Goal: Task Accomplishment & Management: Use online tool/utility

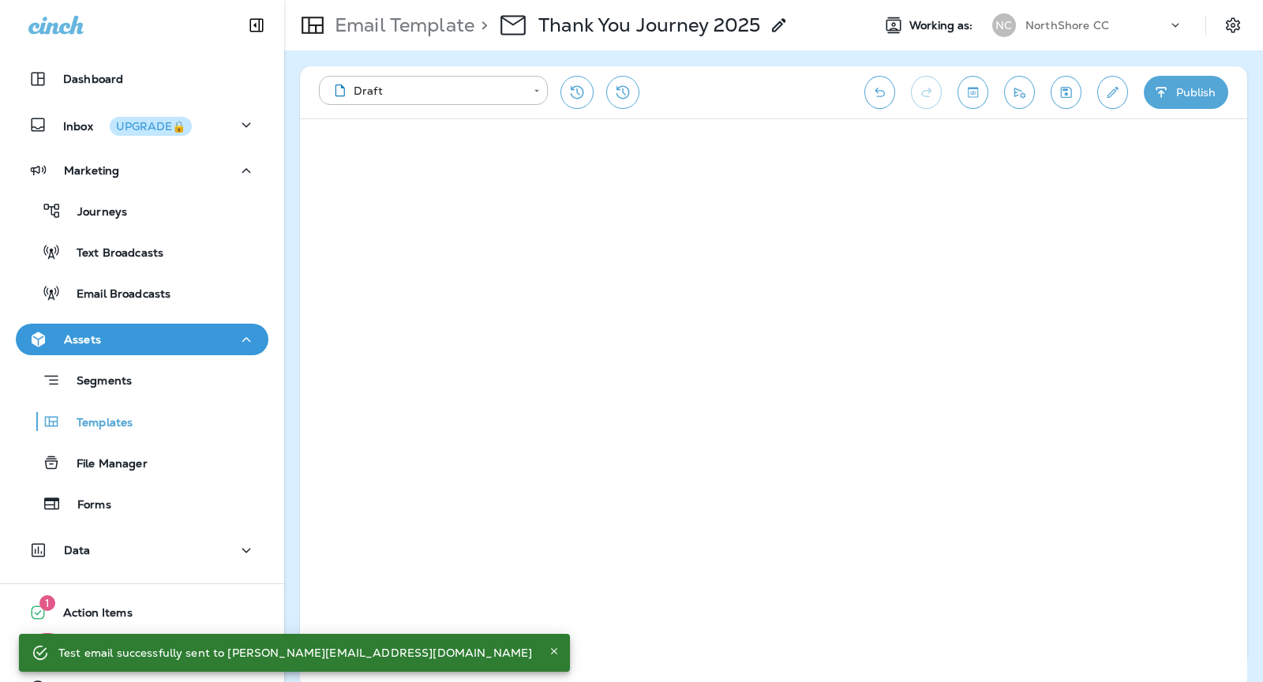
click at [1118, 23] on div "NorthShore CC" at bounding box center [1097, 25] width 142 height 24
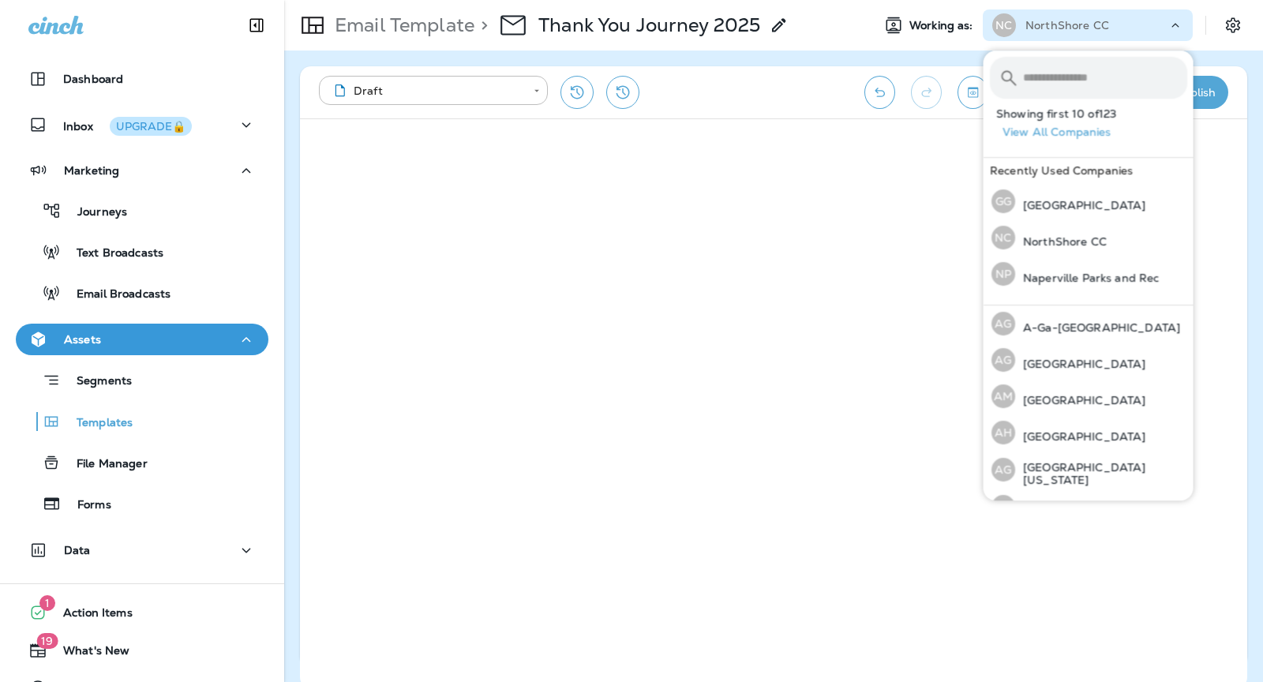
click at [698, 85] on div "**********" at bounding box center [584, 92] width 530 height 33
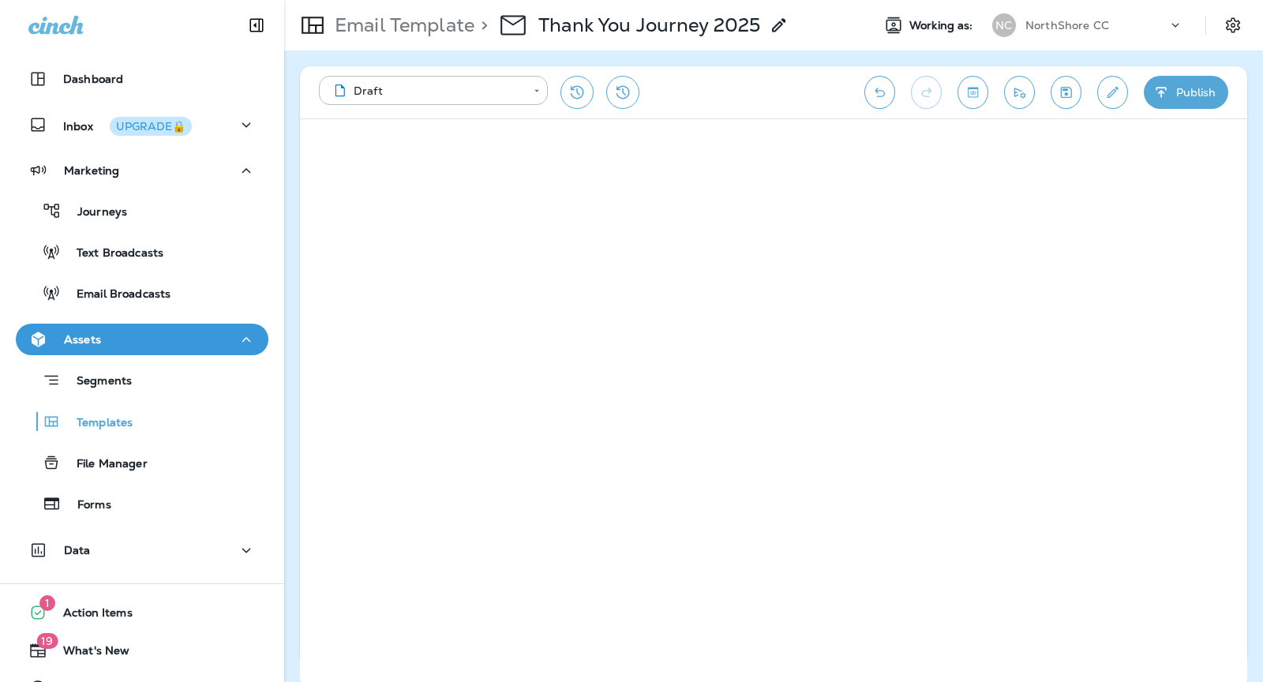
click at [1041, 28] on p "NorthShore CC" at bounding box center [1068, 25] width 84 height 13
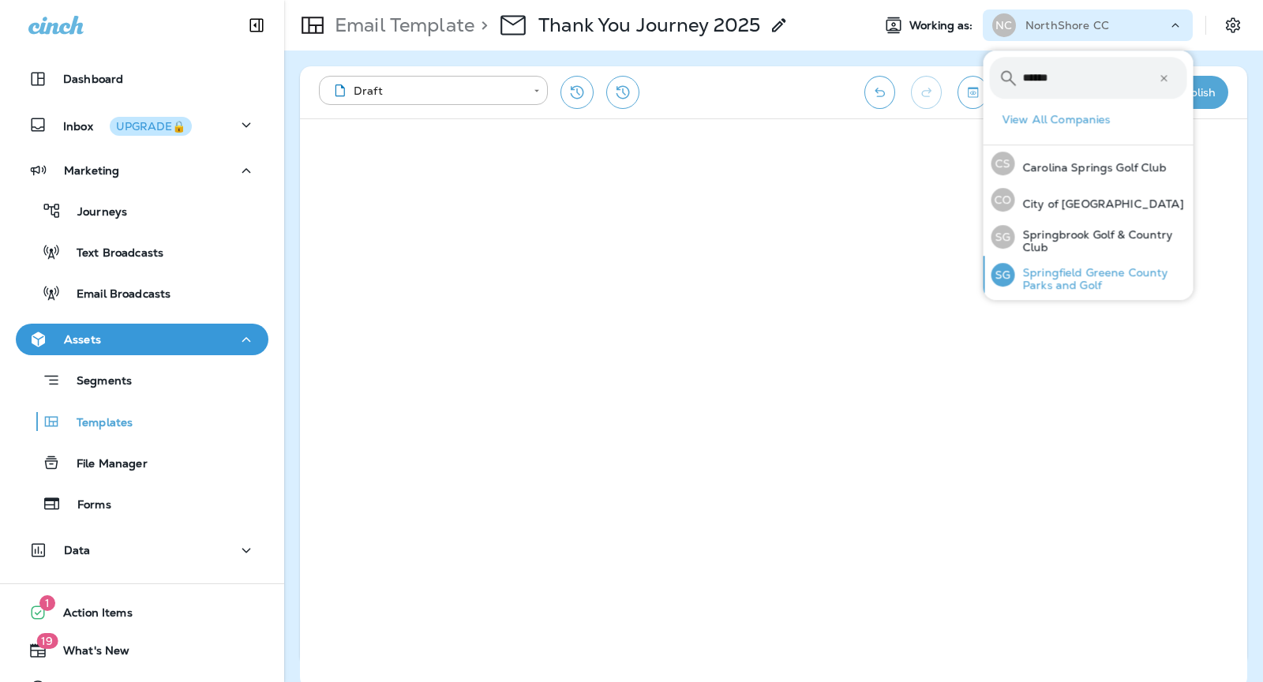
type input "******"
click at [1099, 264] on div "SG [GEOGRAPHIC_DATA] and Golf" at bounding box center [1089, 275] width 208 height 38
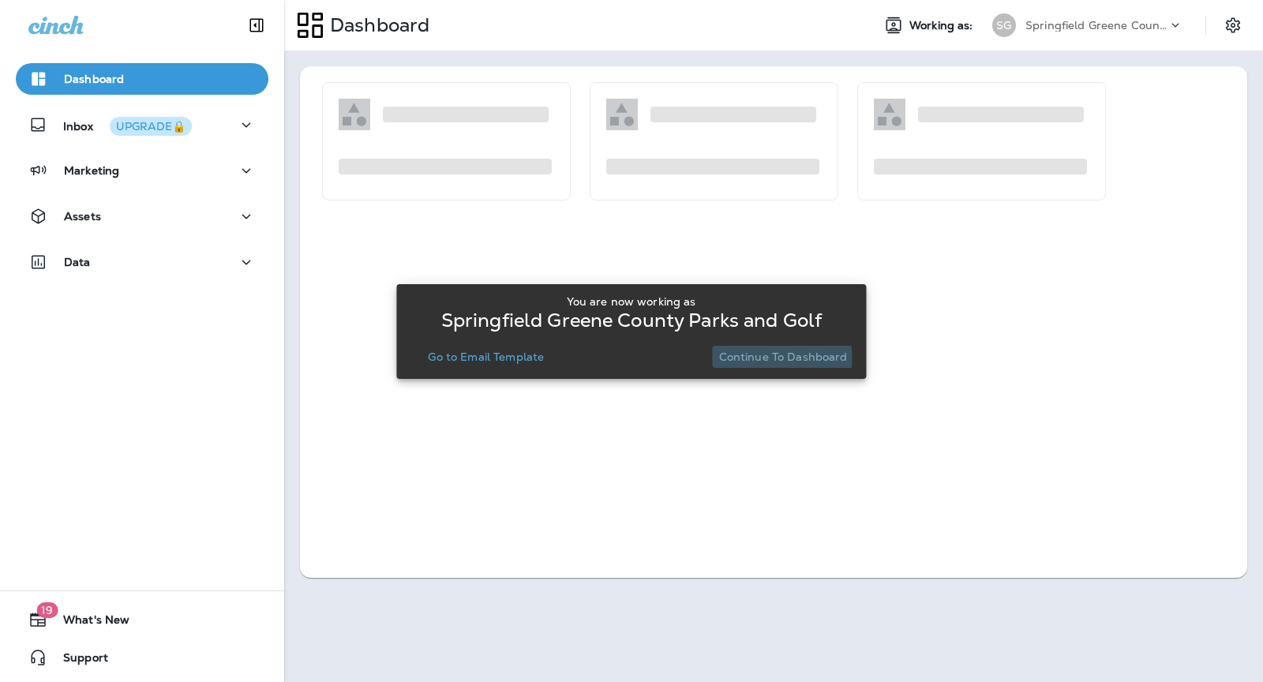
click at [755, 358] on p "Continue to Dashboard" at bounding box center [783, 357] width 129 height 13
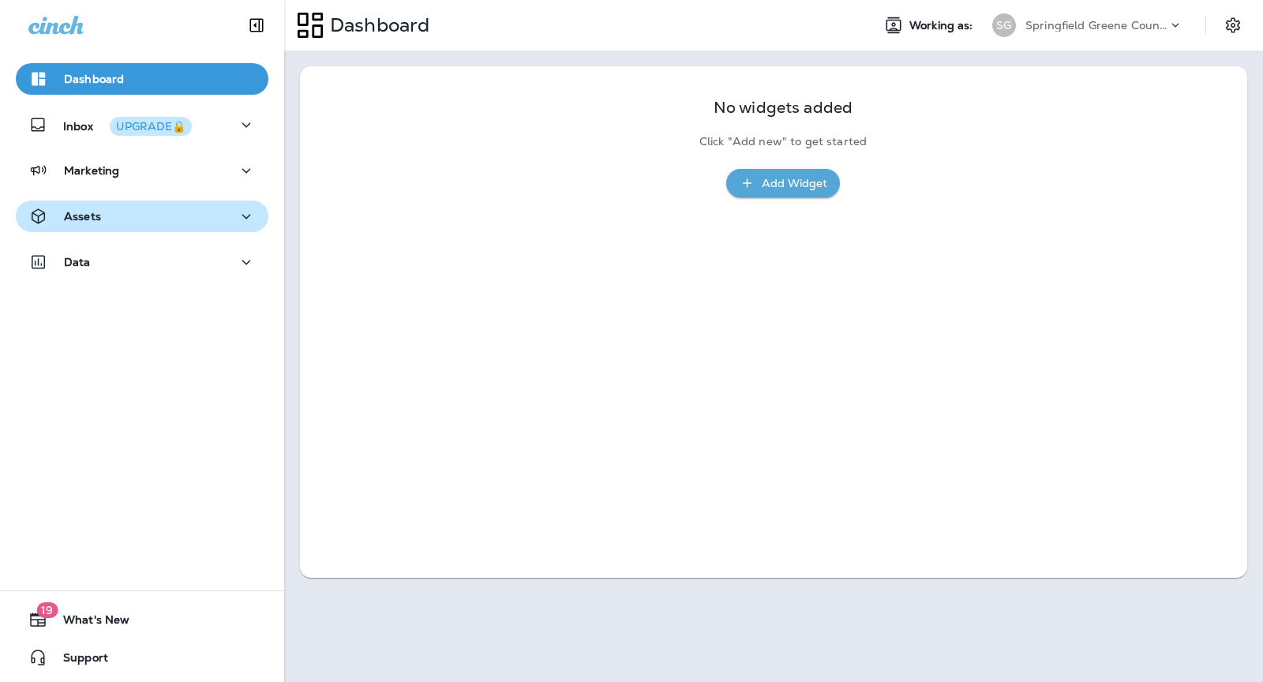
click at [181, 229] on button "Assets" at bounding box center [142, 217] width 253 height 32
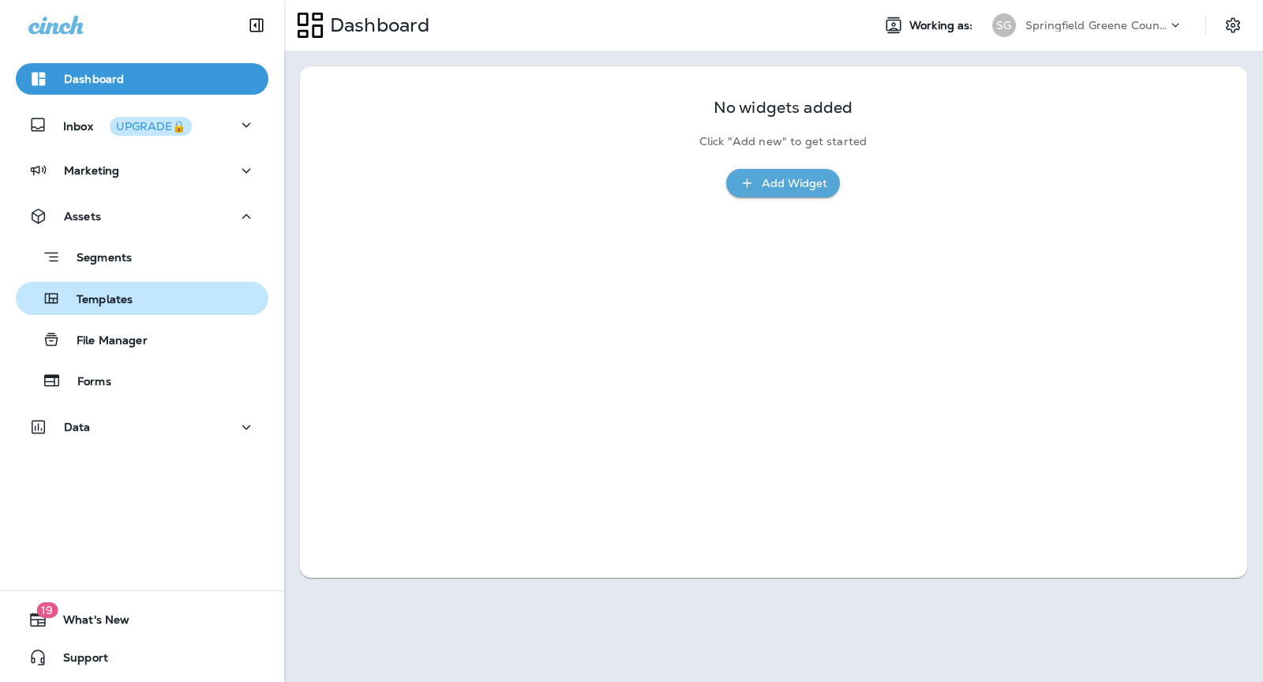
click at [148, 291] on div "Templates" at bounding box center [142, 299] width 240 height 24
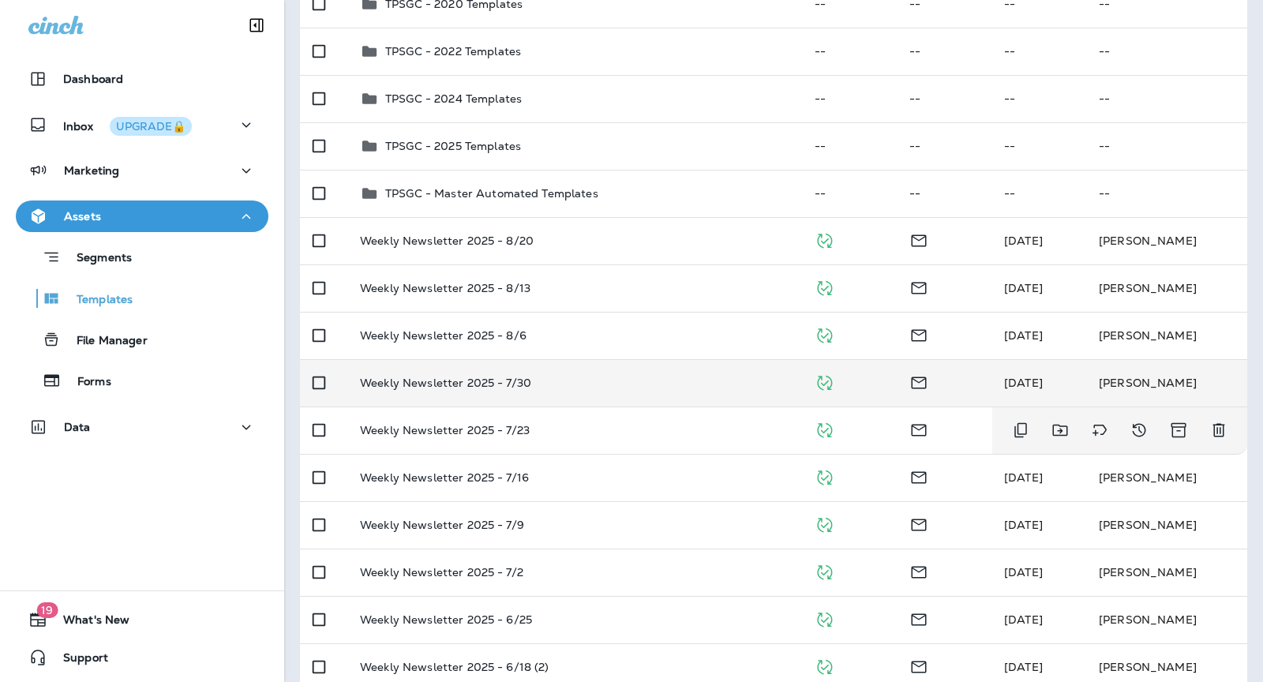
scroll to position [250, 0]
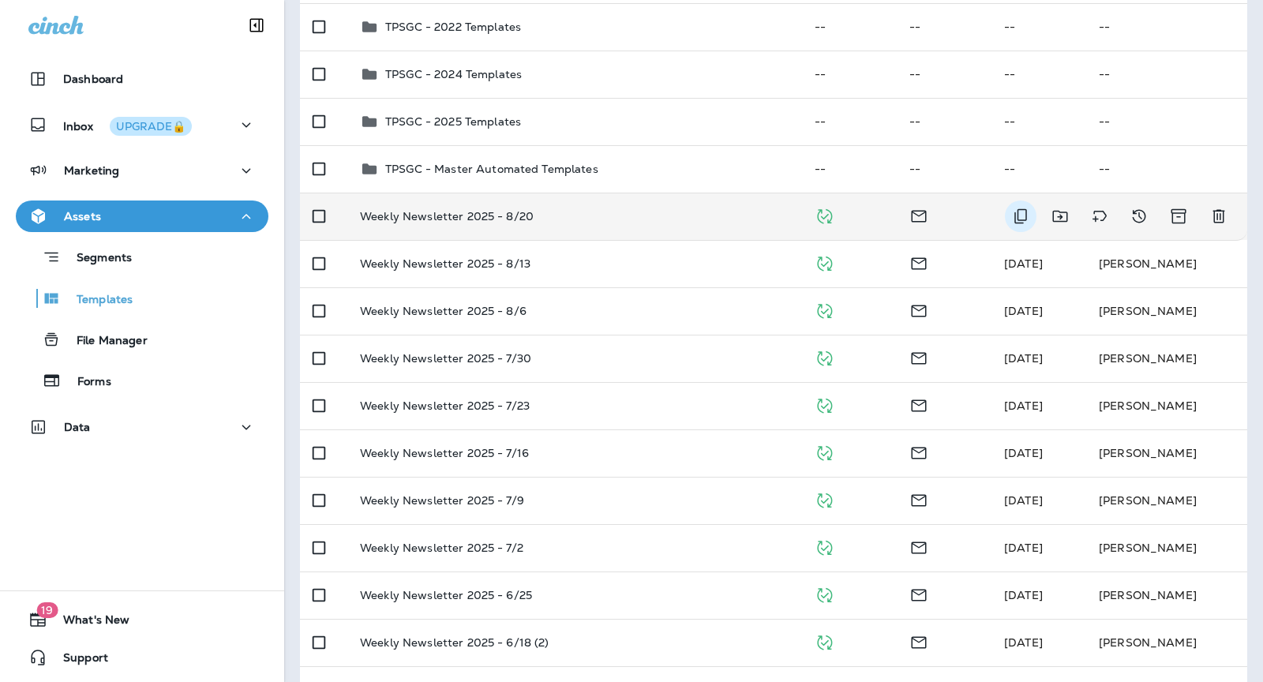
click at [1012, 212] on icon "Duplicate" at bounding box center [1020, 216] width 19 height 19
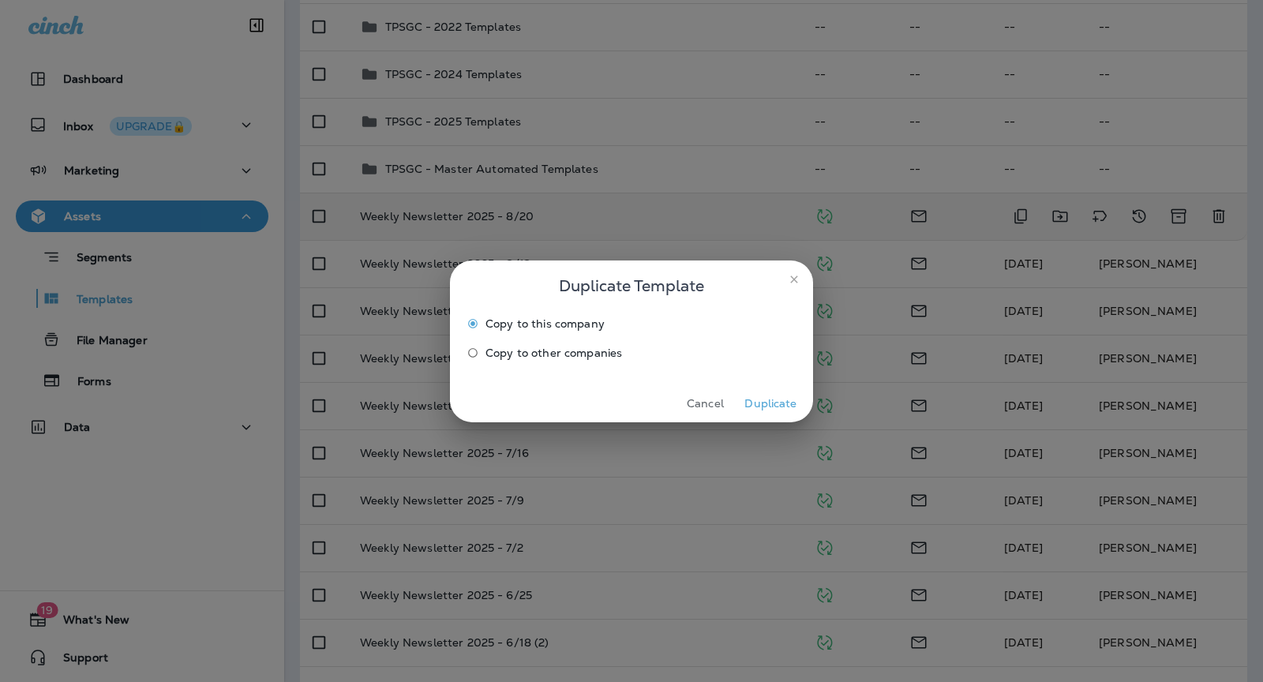
click at [774, 403] on button "Duplicate" at bounding box center [770, 404] width 59 height 24
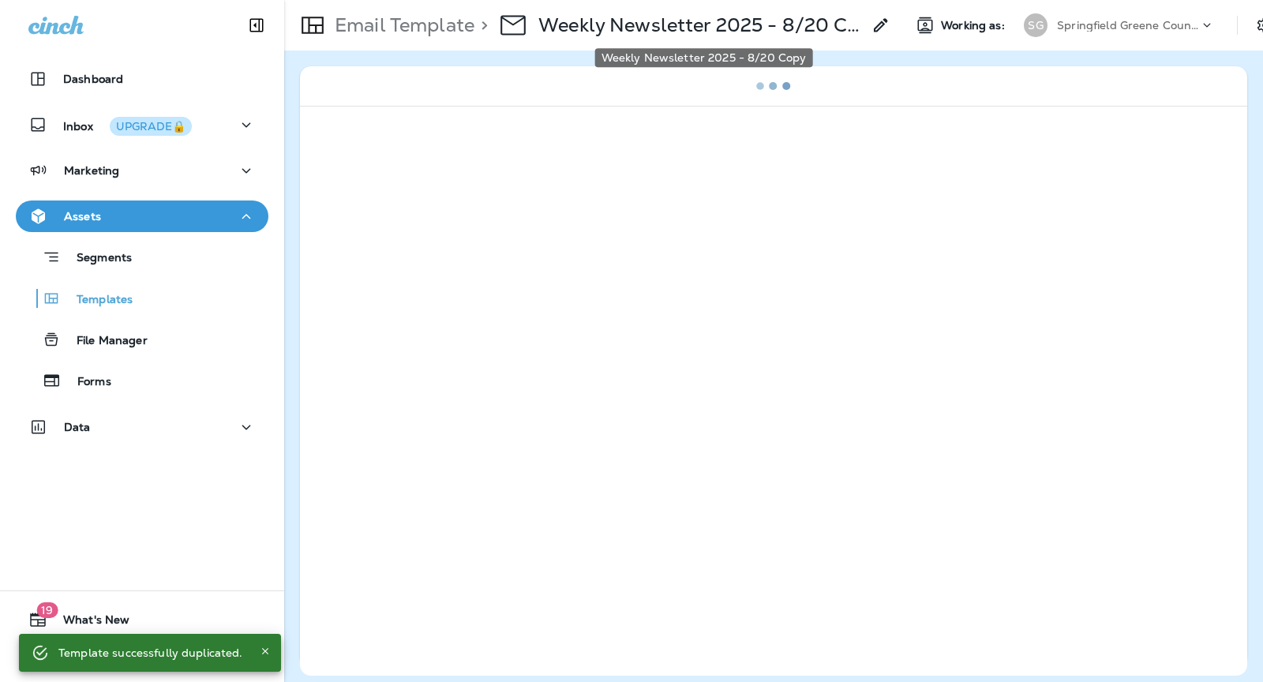
click at [797, 25] on p "Weekly Newsletter 2025 - 8/20 Copy" at bounding box center [700, 25] width 324 height 24
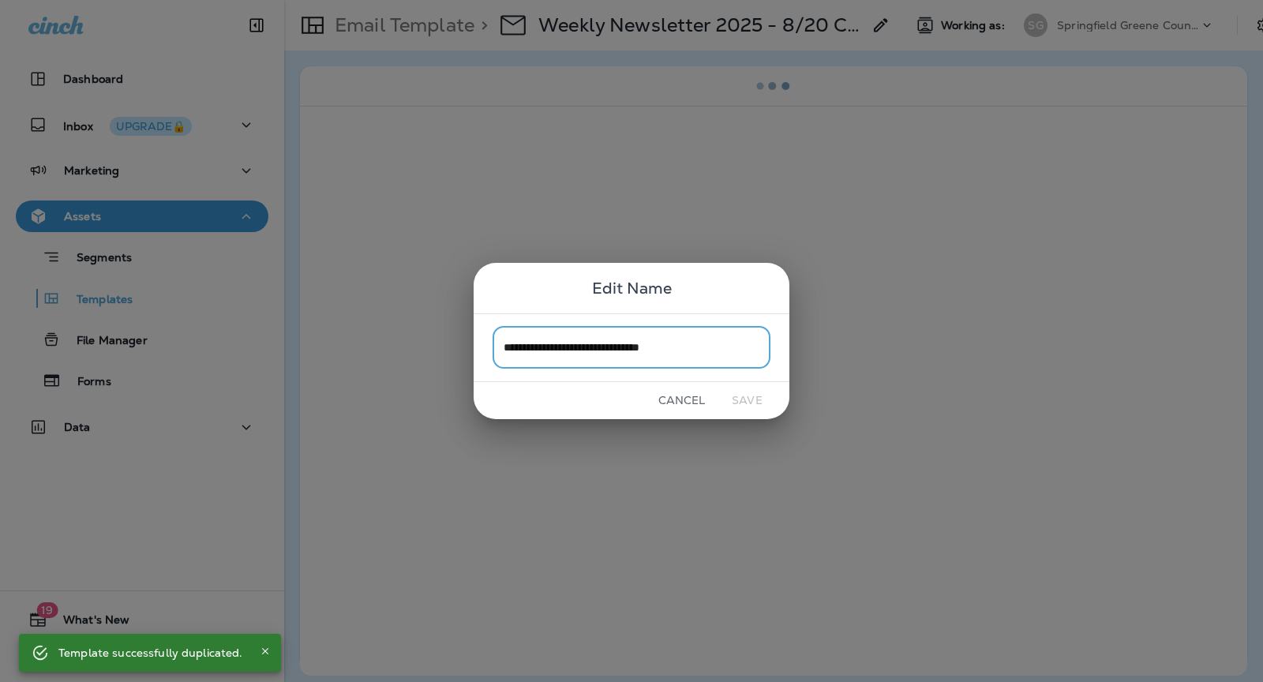
click at [699, 344] on input "**********" at bounding box center [632, 348] width 278 height 42
type input "**********"
click at [748, 402] on button "Save" at bounding box center [747, 400] width 59 height 24
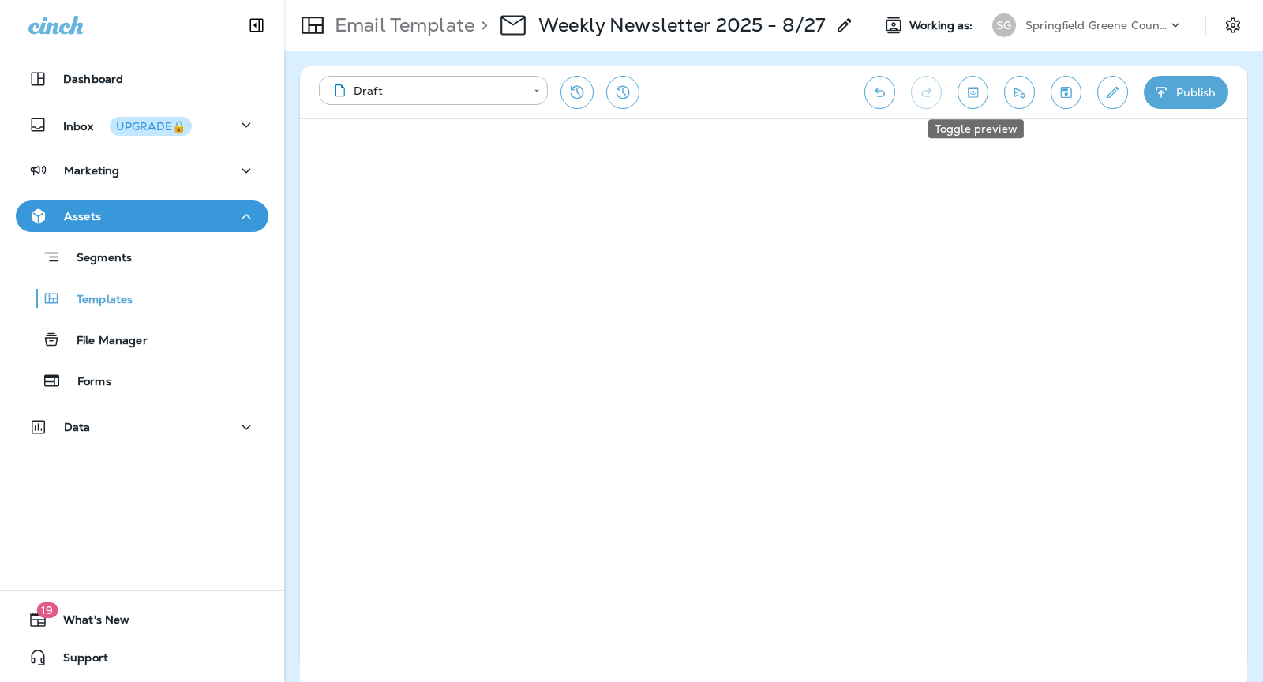
click at [967, 92] on icon "Toggle preview" at bounding box center [973, 92] width 17 height 16
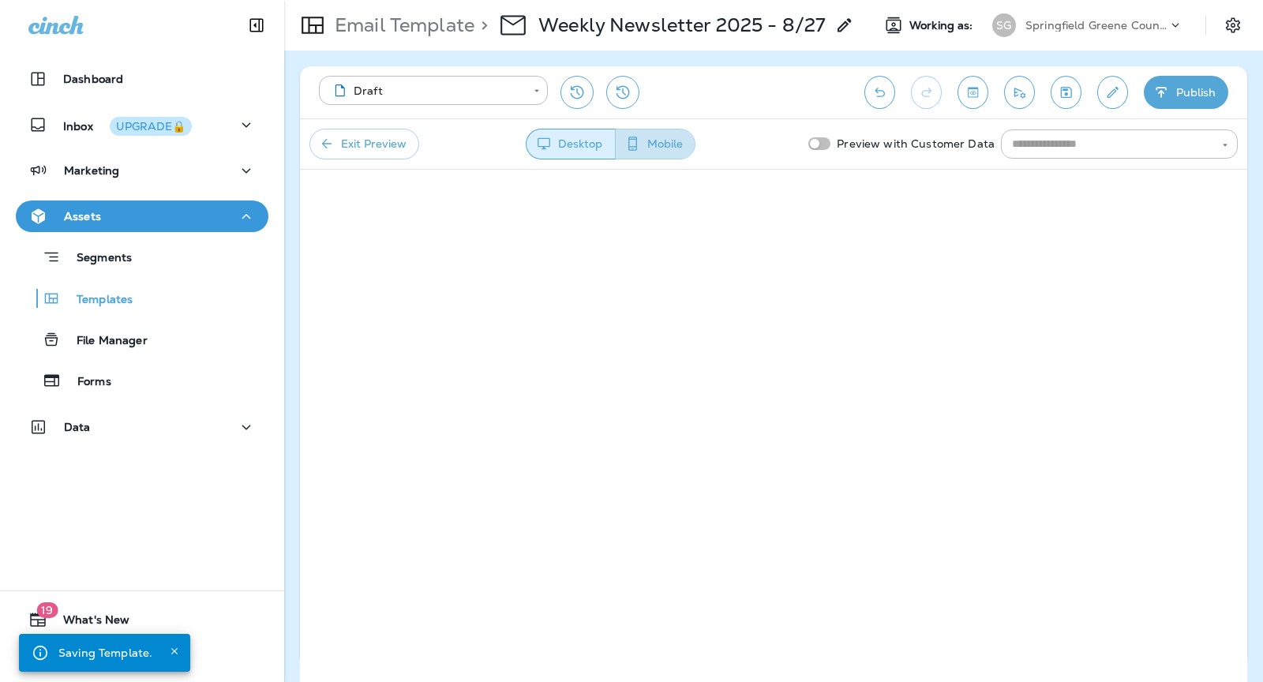
click at [654, 146] on button "Mobile" at bounding box center [655, 144] width 81 height 31
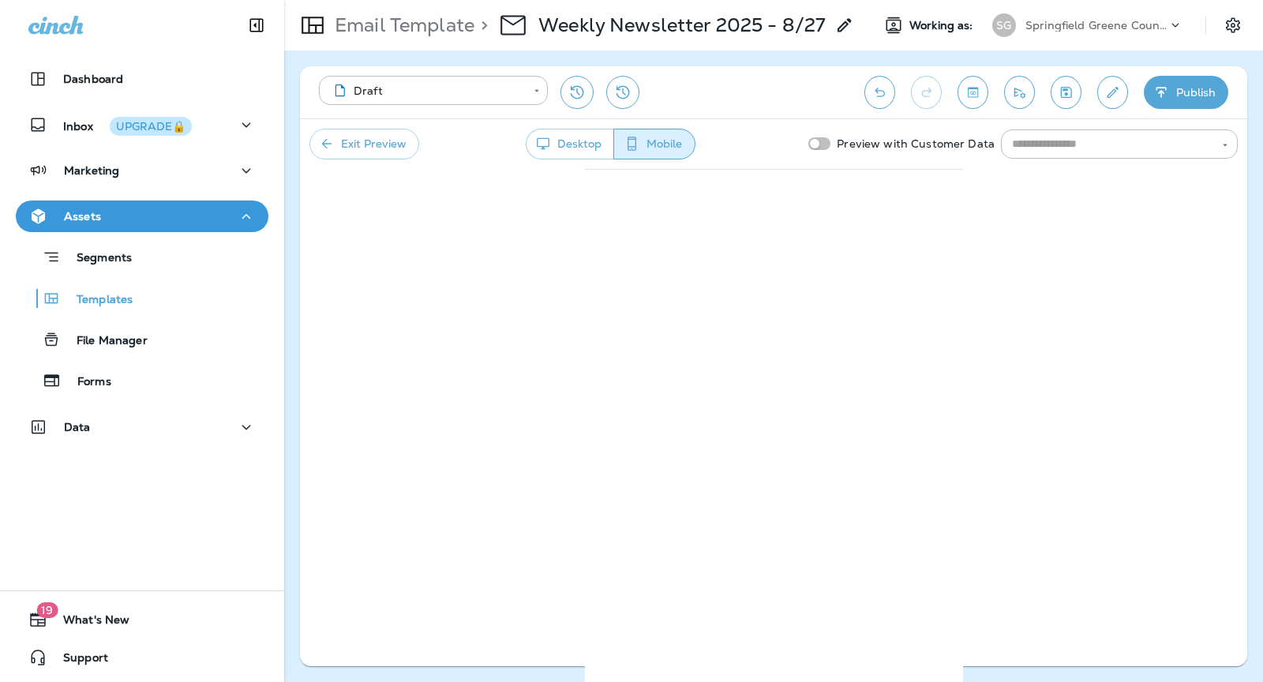
click at [562, 137] on button "Desktop" at bounding box center [570, 144] width 88 height 31
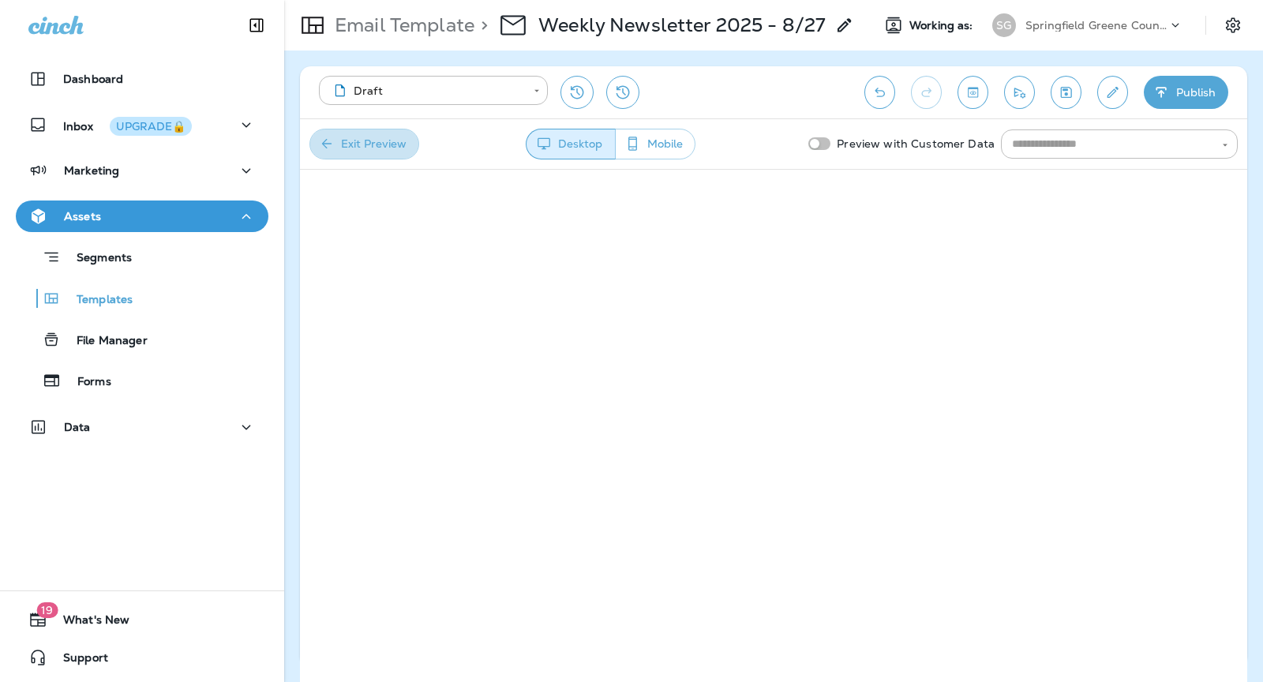
click at [363, 148] on button "Exit Preview" at bounding box center [364, 144] width 110 height 31
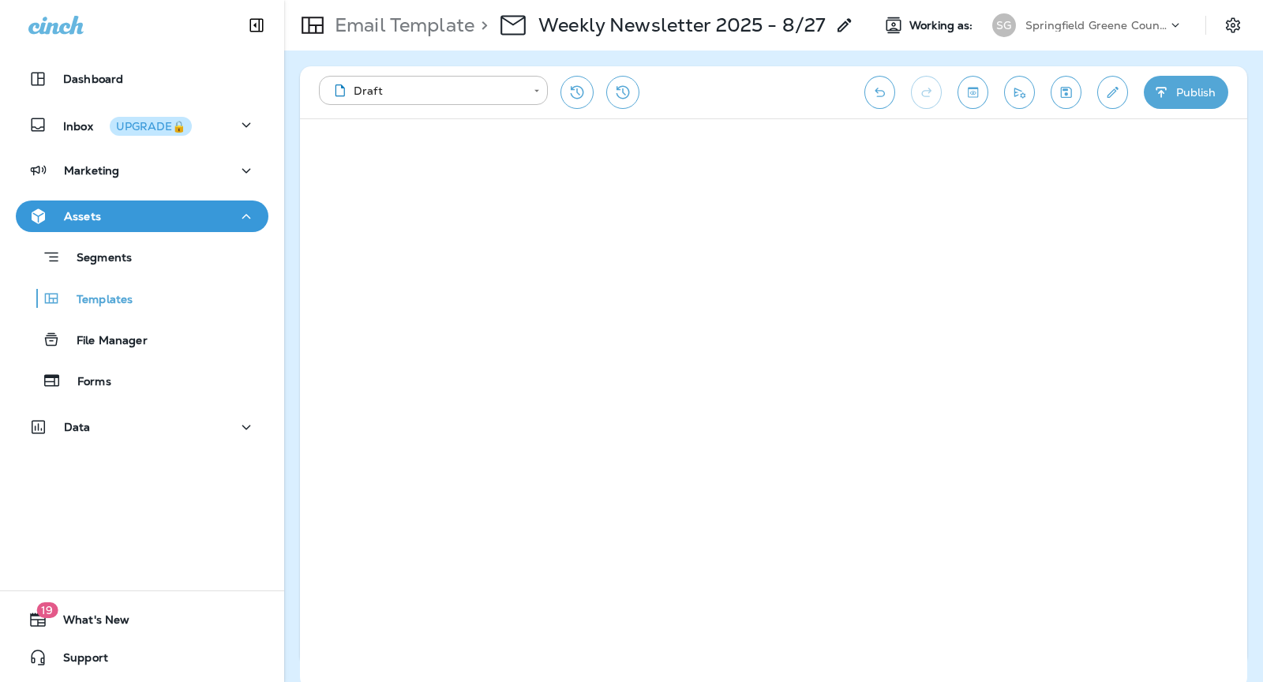
click at [1018, 90] on icon "Send test email" at bounding box center [1019, 92] width 17 height 16
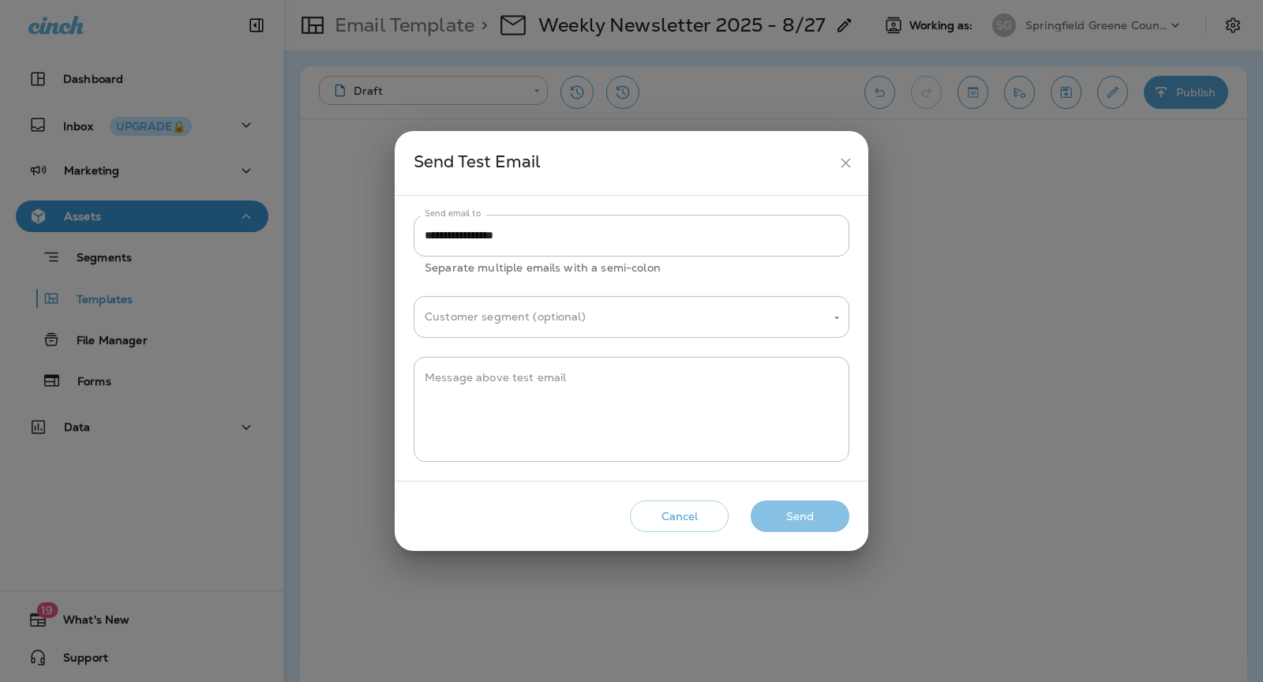
click at [779, 516] on button "Send" at bounding box center [800, 517] width 99 height 32
